Goal: Transaction & Acquisition: Purchase product/service

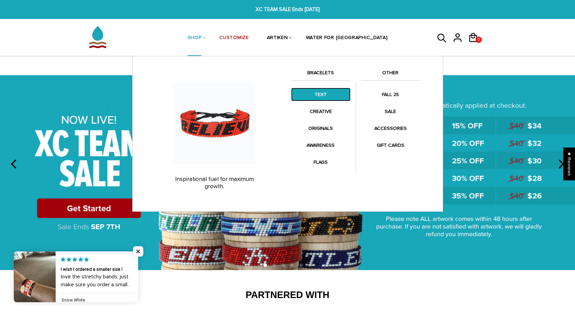
click at [313, 92] on link "TEXT" at bounding box center [320, 94] width 59 height 13
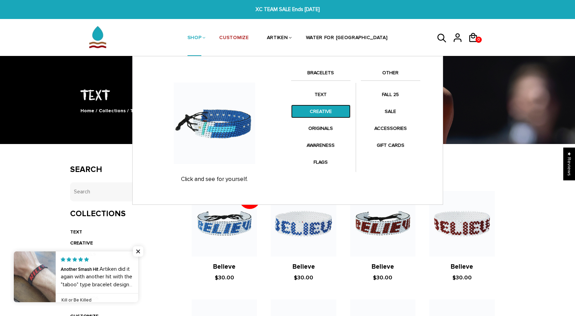
click at [326, 116] on link "CREATIVE" at bounding box center [320, 111] width 59 height 13
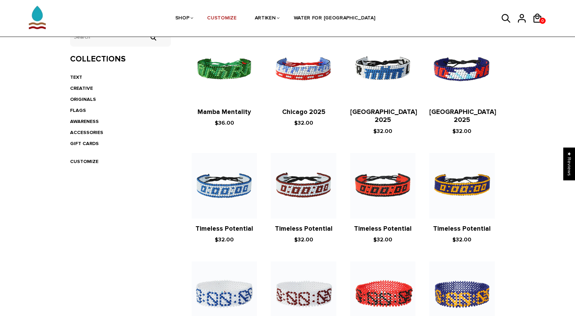
scroll to position [138, 0]
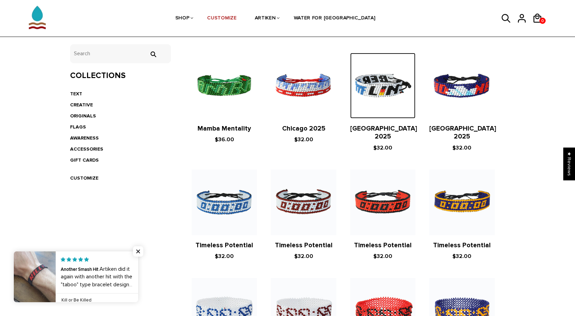
click at [394, 90] on img at bounding box center [382, 85] width 65 height 65
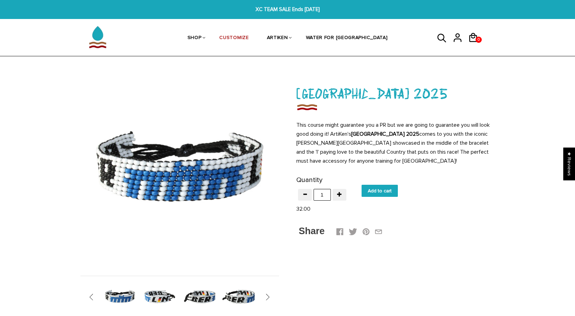
click at [159, 291] on img at bounding box center [160, 297] width 36 height 36
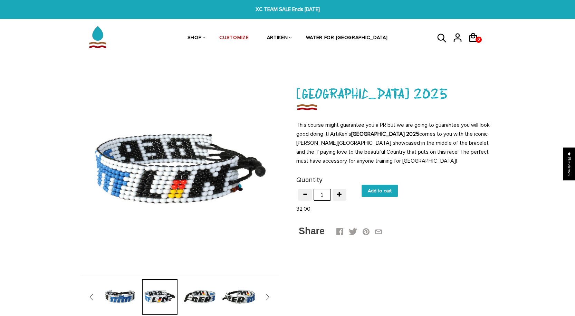
click at [181, 289] on div at bounding box center [200, 297] width 40 height 36
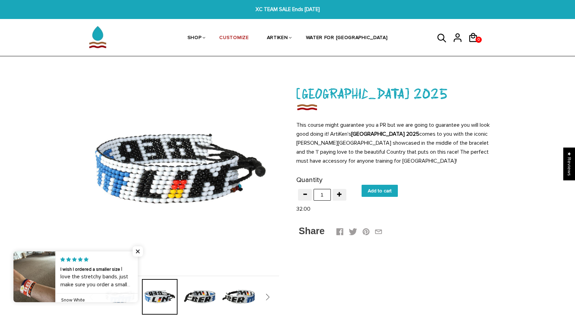
click at [238, 291] on img at bounding box center [240, 297] width 36 height 36
